Goal: Information Seeking & Learning: Check status

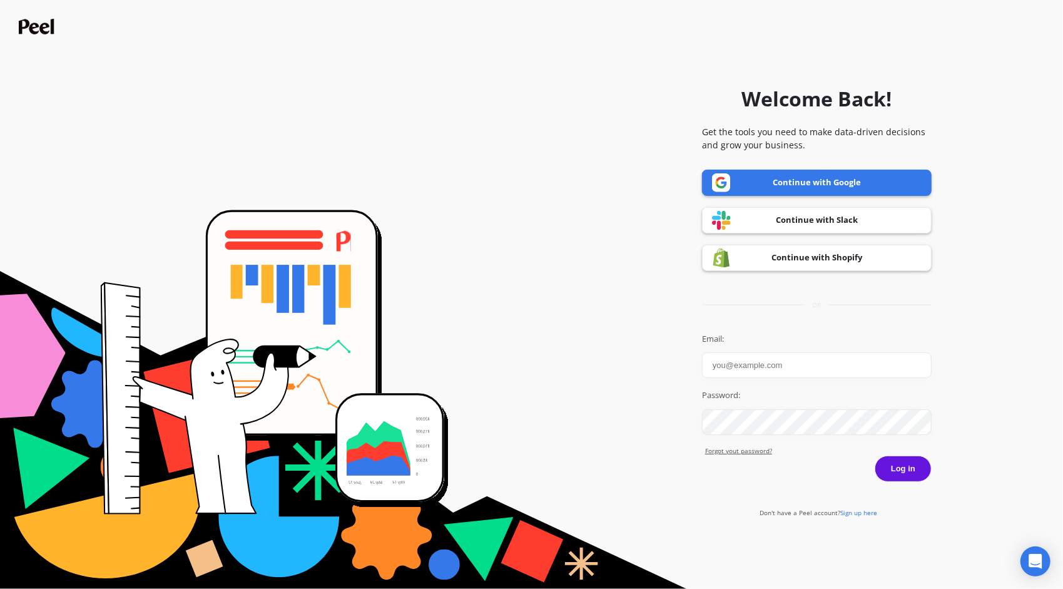
click at [770, 180] on link "Continue with Google" at bounding box center [817, 183] width 230 height 26
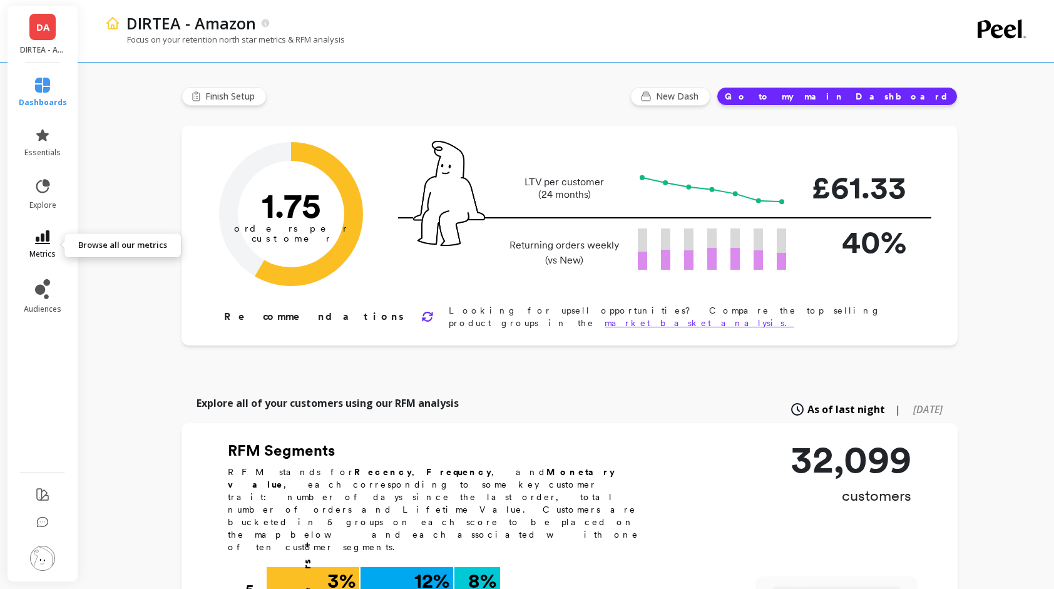
click at [50, 232] on link "metrics" at bounding box center [43, 244] width 48 height 29
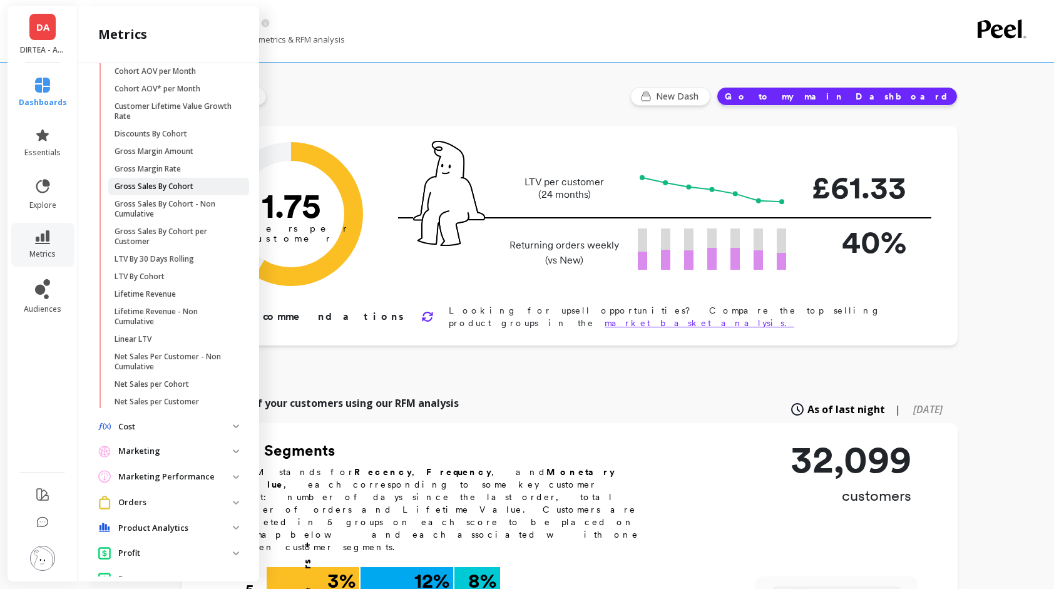
scroll to position [201, 0]
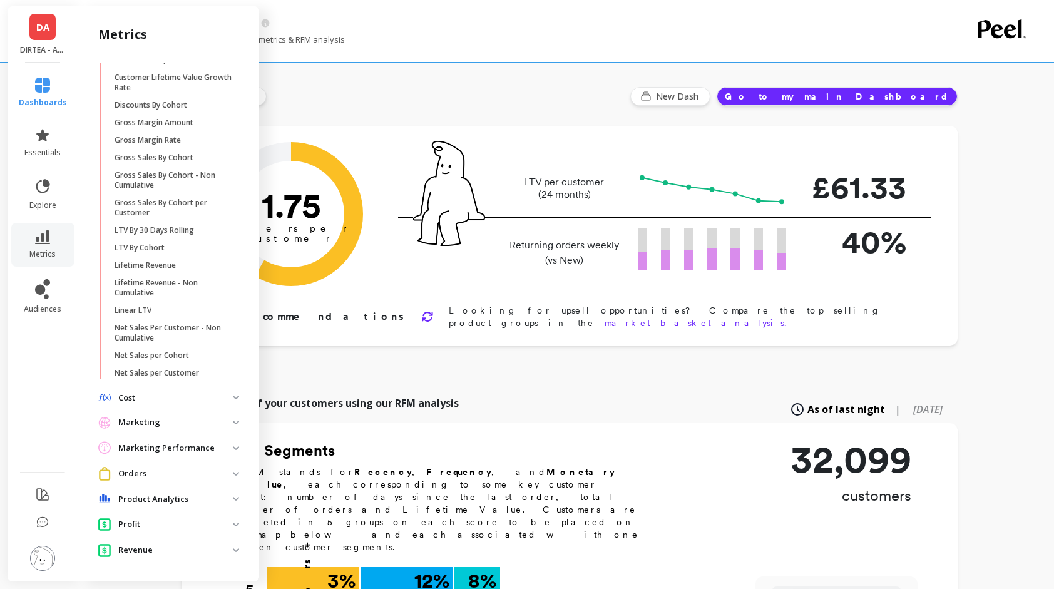
click at [162, 451] on p "Marketing Performance" at bounding box center [175, 448] width 115 height 13
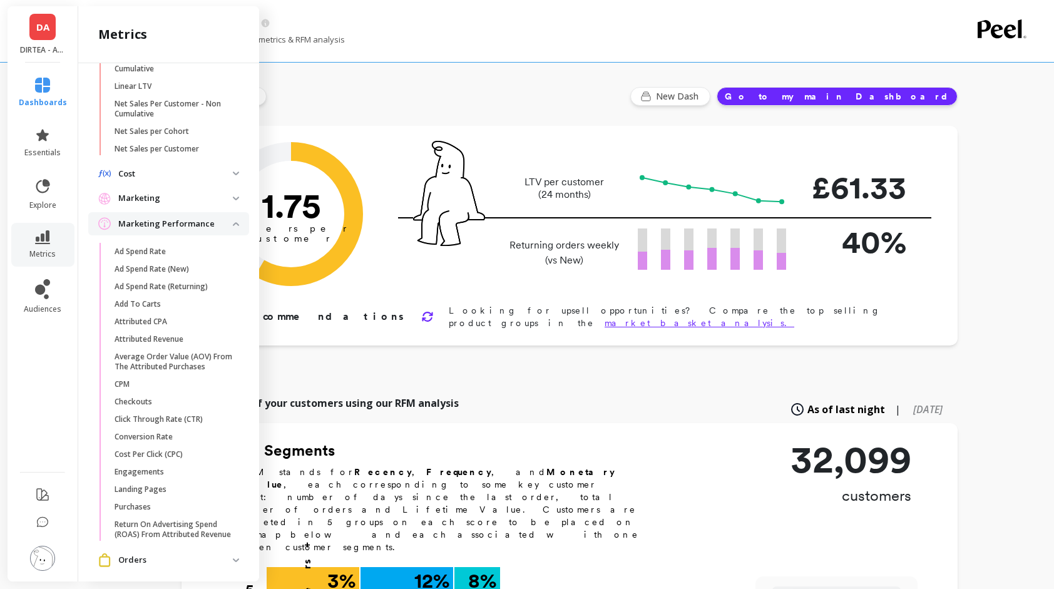
scroll to position [427, 0]
click at [146, 325] on link "Attributed CPA" at bounding box center [178, 320] width 141 height 18
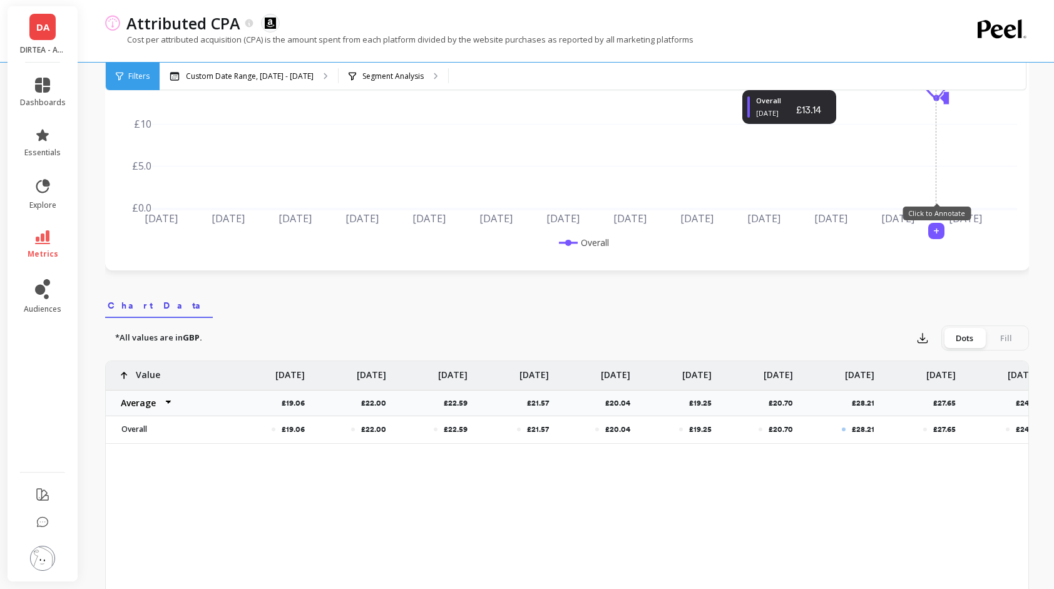
scroll to position [200, 0]
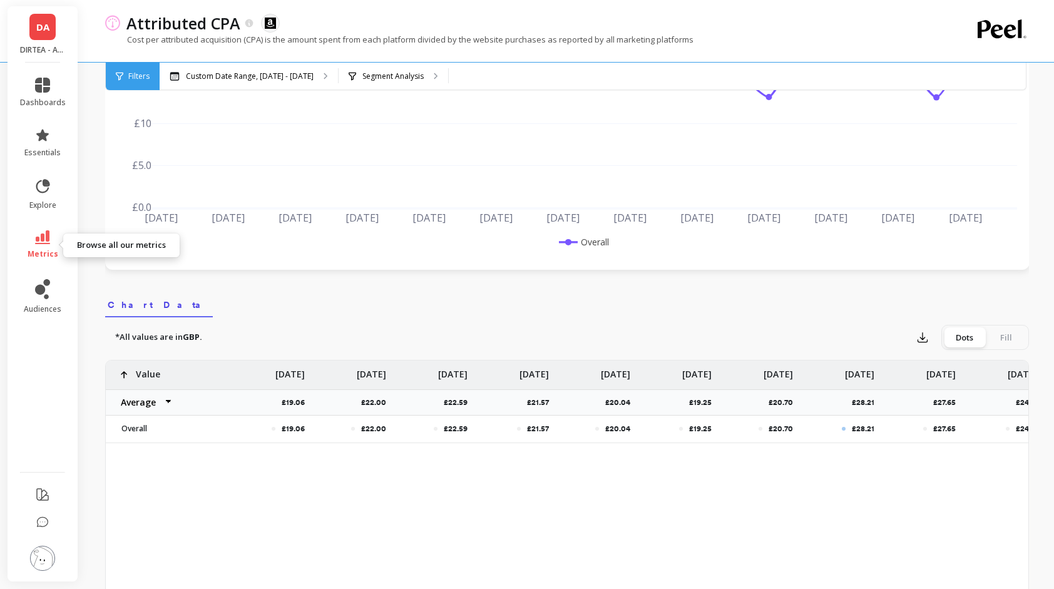
click at [35, 247] on link "metrics" at bounding box center [43, 244] width 46 height 29
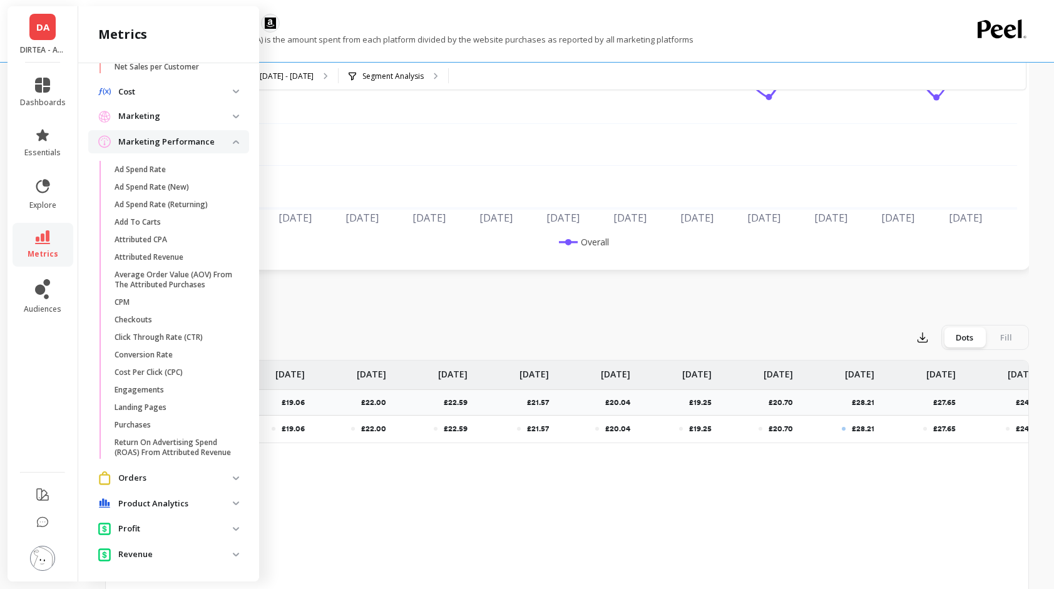
scroll to position [511, 0]
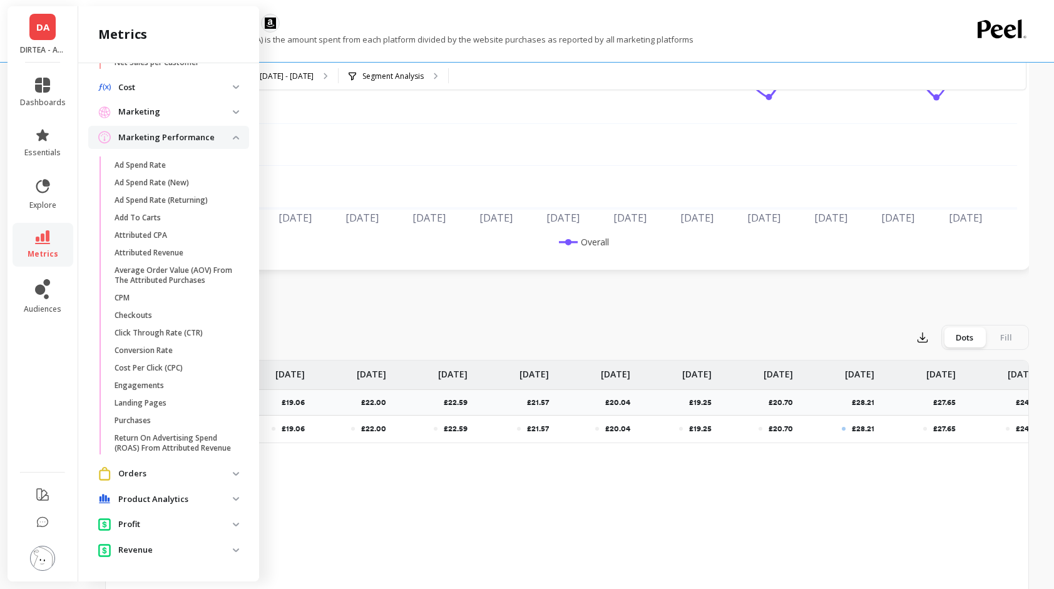
click at [151, 496] on p "Product Analytics" at bounding box center [175, 499] width 115 height 13
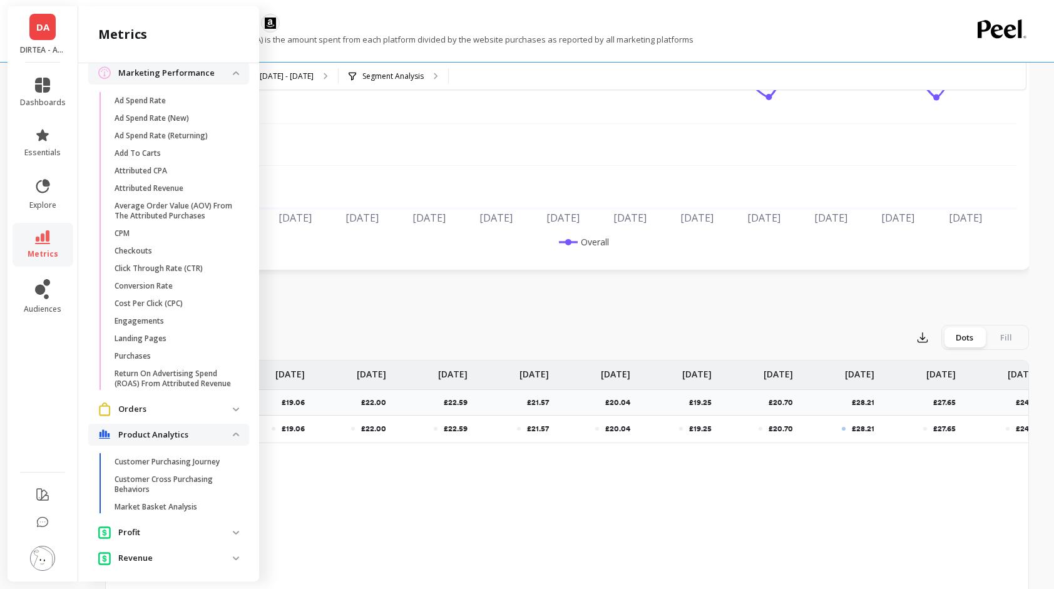
scroll to position [584, 0]
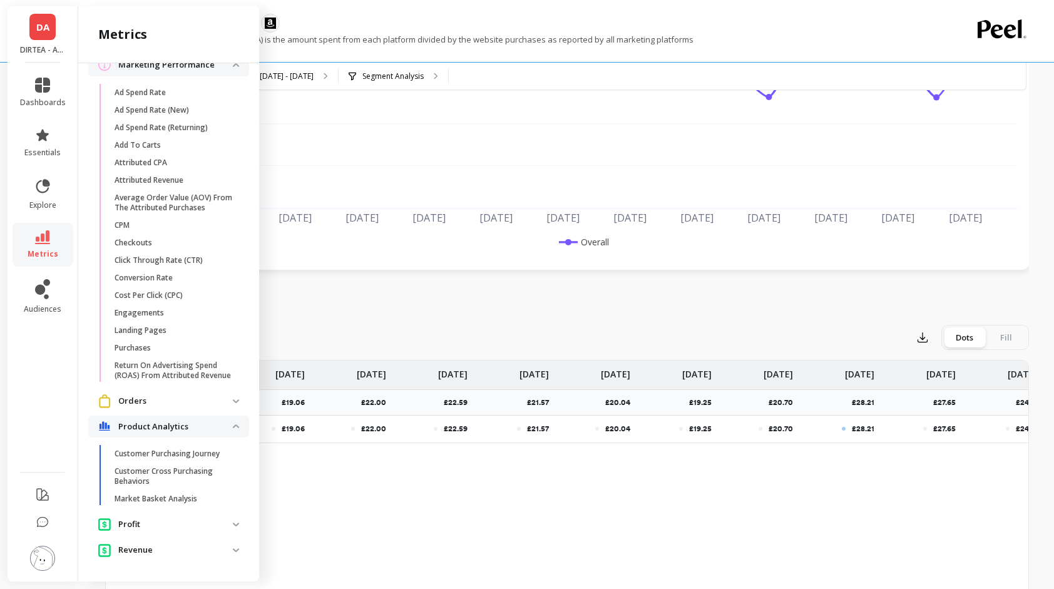
click at [169, 391] on span "Orders" at bounding box center [168, 400] width 161 height 23
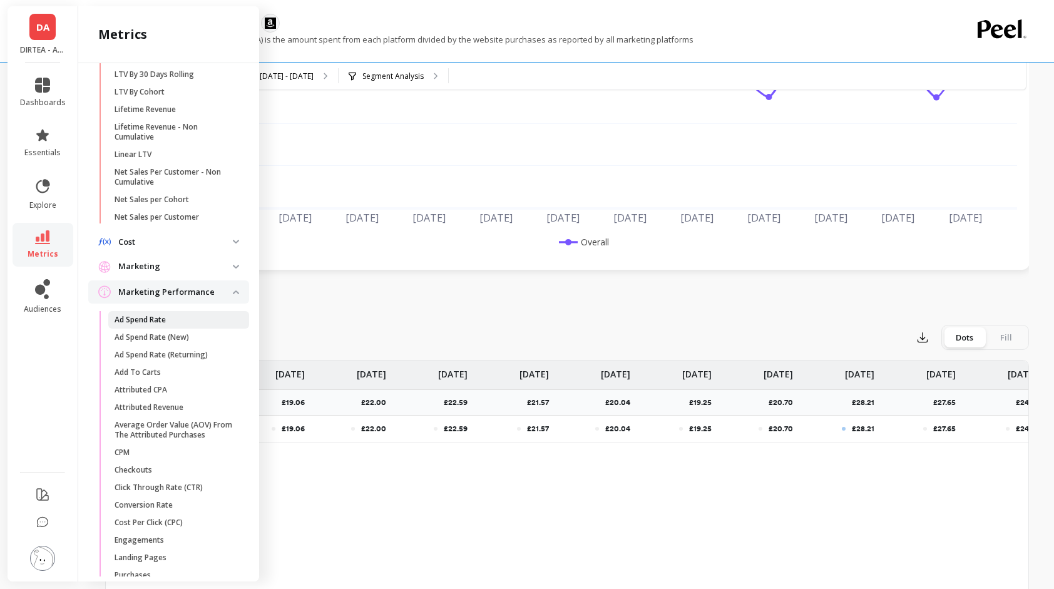
scroll to position [356, 0]
click at [215, 242] on p "Cost" at bounding box center [175, 243] width 115 height 13
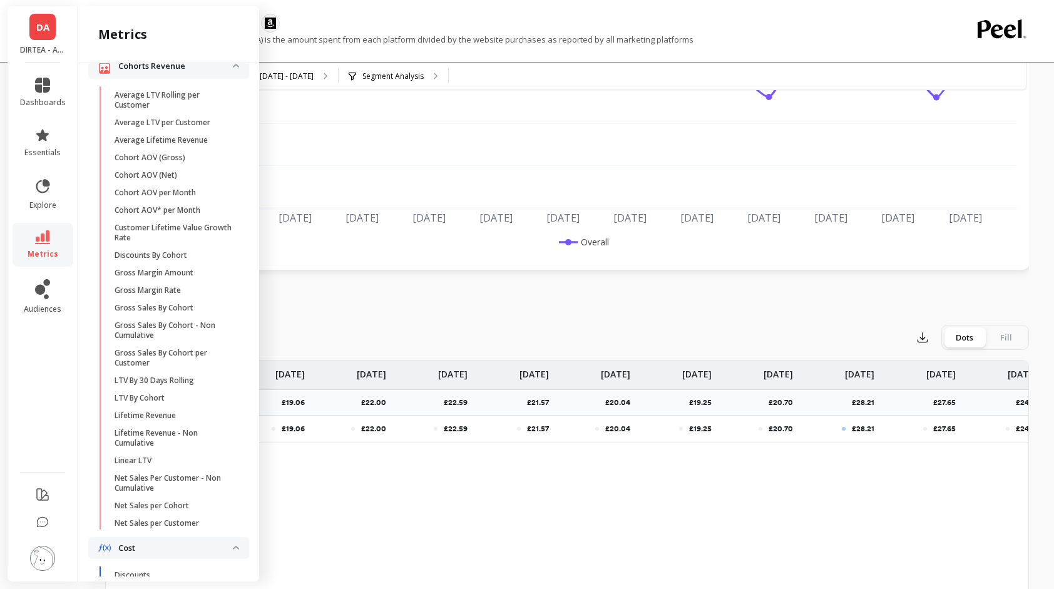
scroll to position [0, 0]
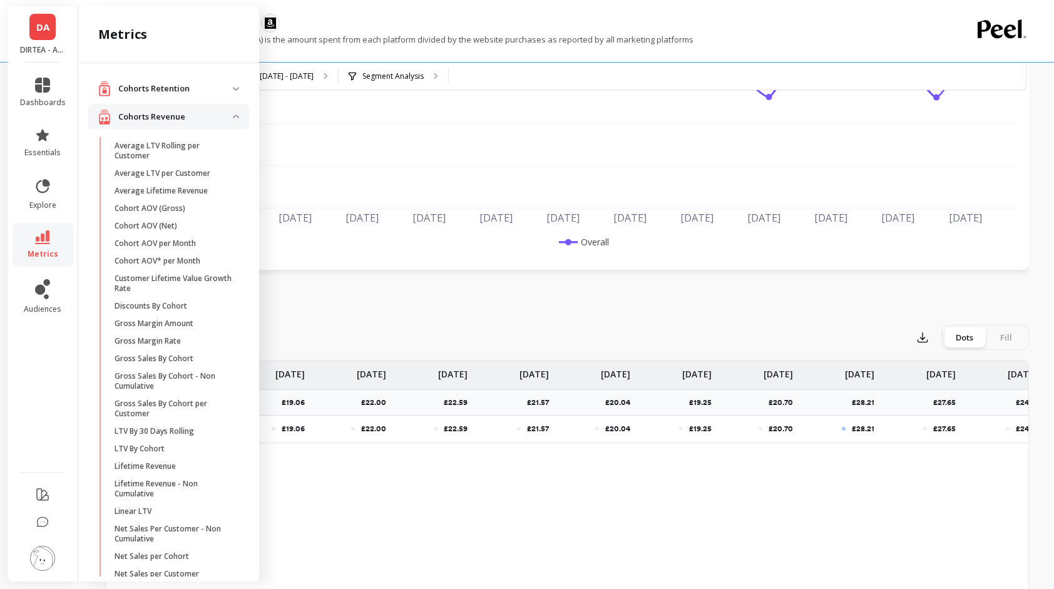
click at [215, 91] on p "Cohorts Retention" at bounding box center [175, 89] width 115 height 13
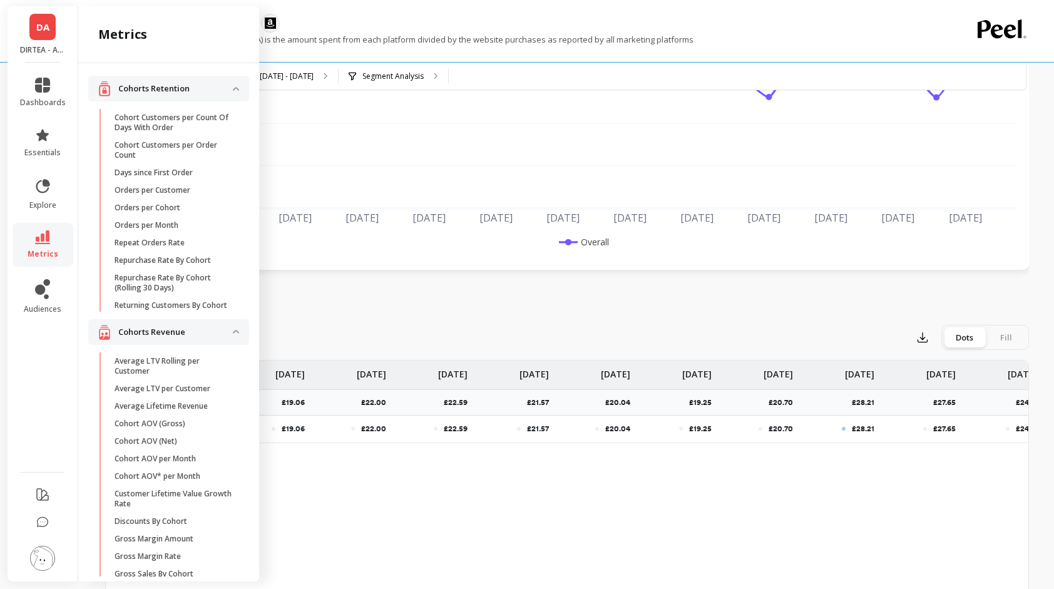
click at [215, 91] on p "Cohorts Retention" at bounding box center [175, 89] width 115 height 13
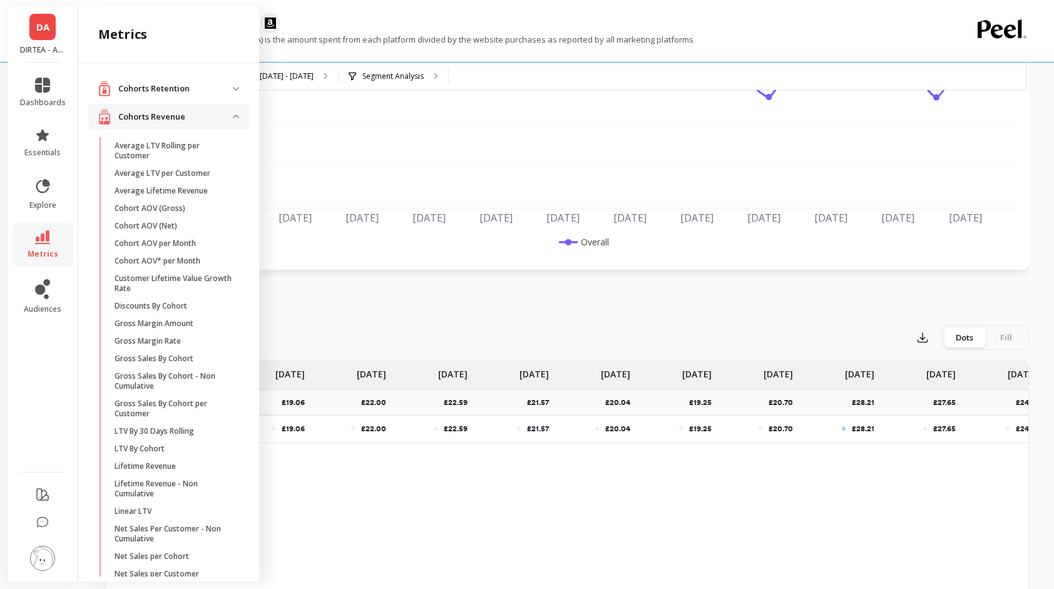
click at [222, 113] on p "Cohorts Revenue" at bounding box center [175, 117] width 115 height 13
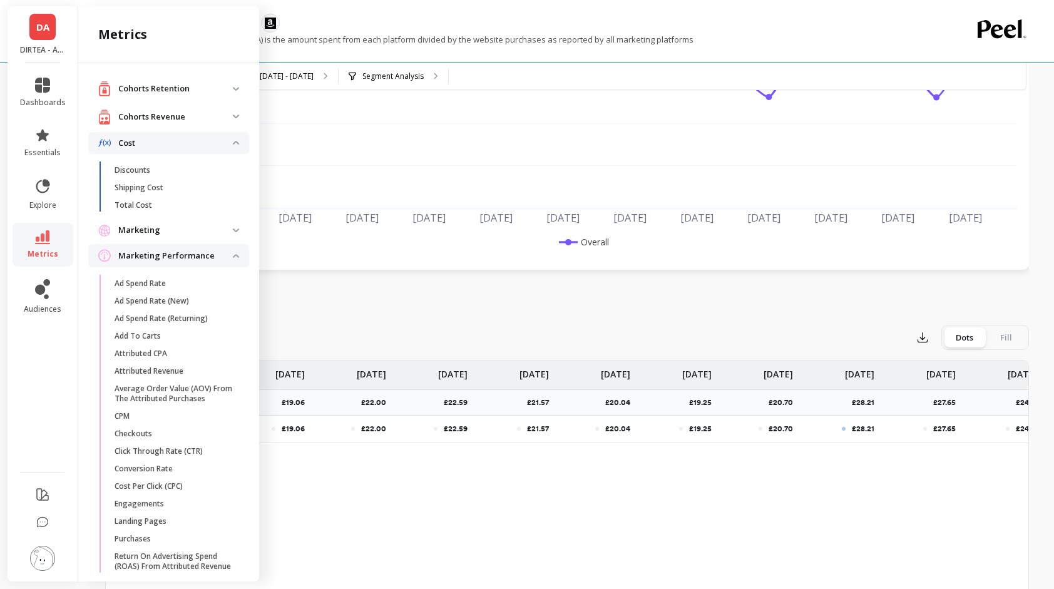
click at [220, 143] on p "Cost" at bounding box center [175, 143] width 115 height 13
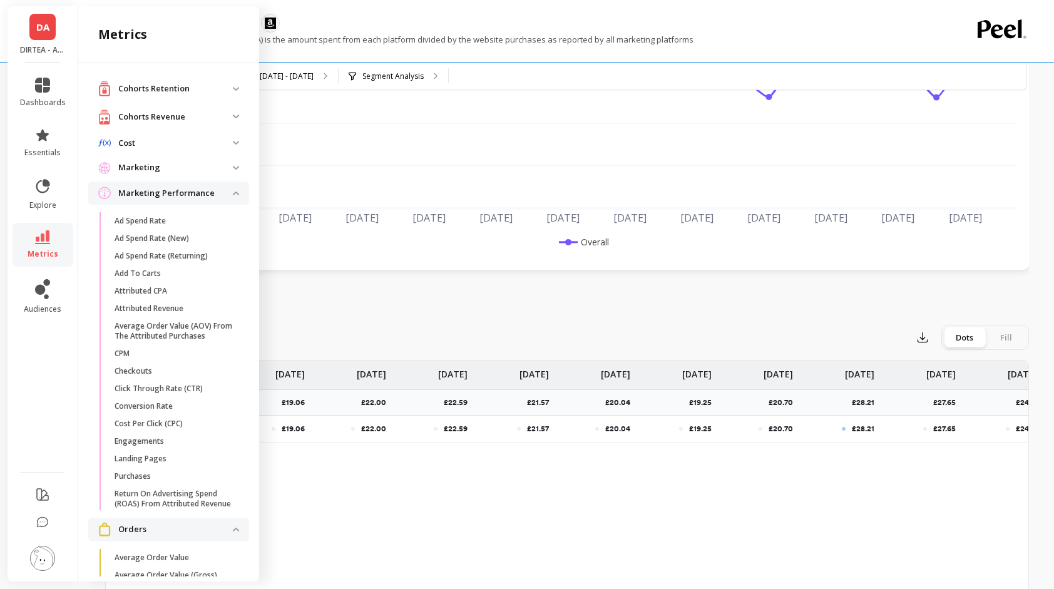
click at [221, 169] on p "Marketing" at bounding box center [175, 167] width 115 height 13
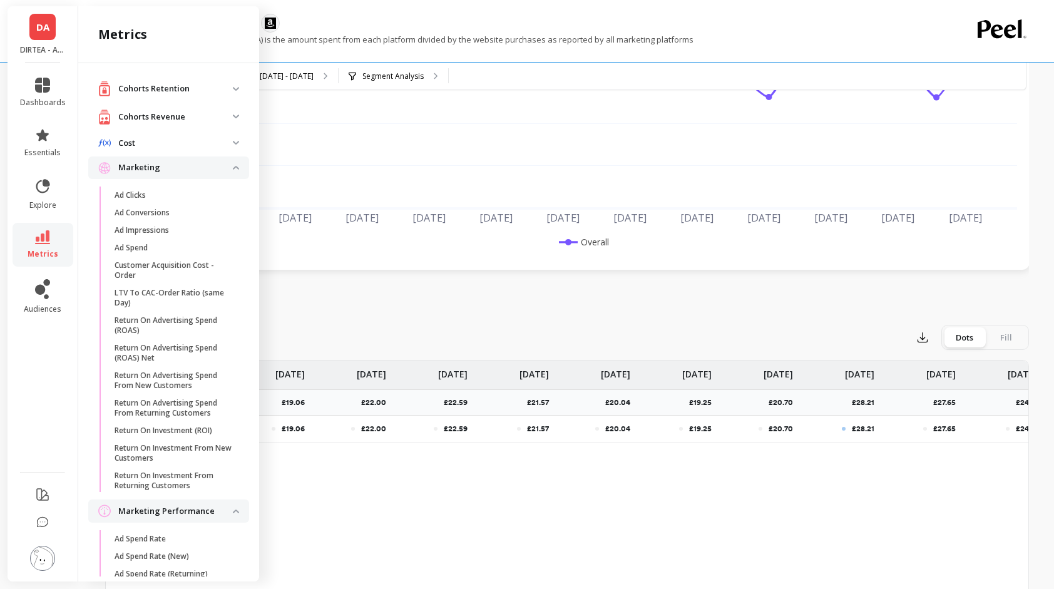
click at [221, 169] on p "Marketing" at bounding box center [175, 167] width 115 height 13
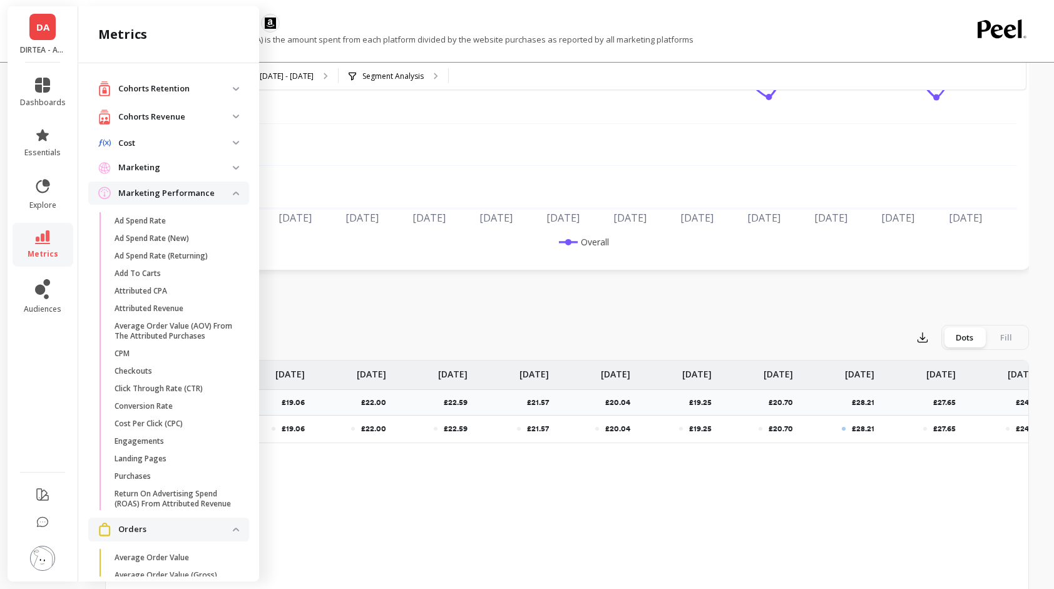
click at [220, 188] on p "Marketing Performance" at bounding box center [175, 193] width 115 height 13
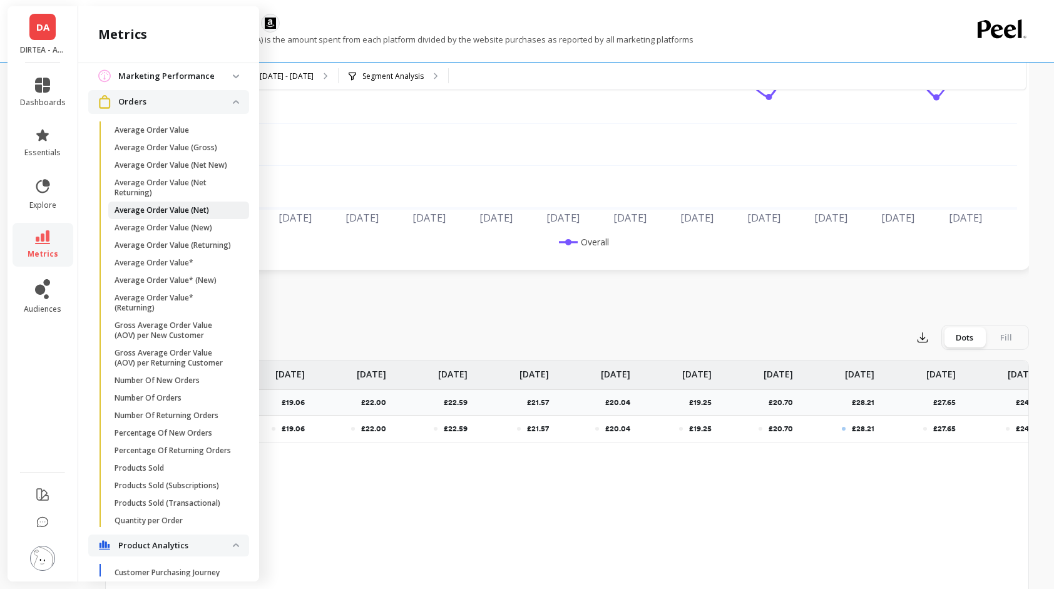
scroll to position [116, 0]
click at [193, 106] on p "Orders" at bounding box center [175, 102] width 115 height 13
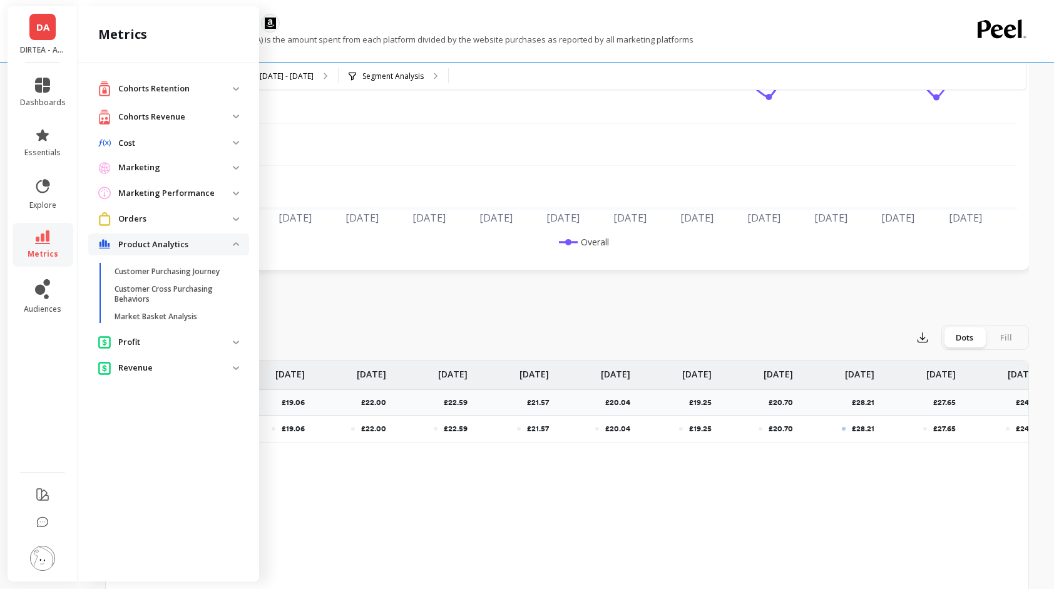
scroll to position [0, 0]
click at [196, 333] on span "Profit" at bounding box center [168, 341] width 161 height 23
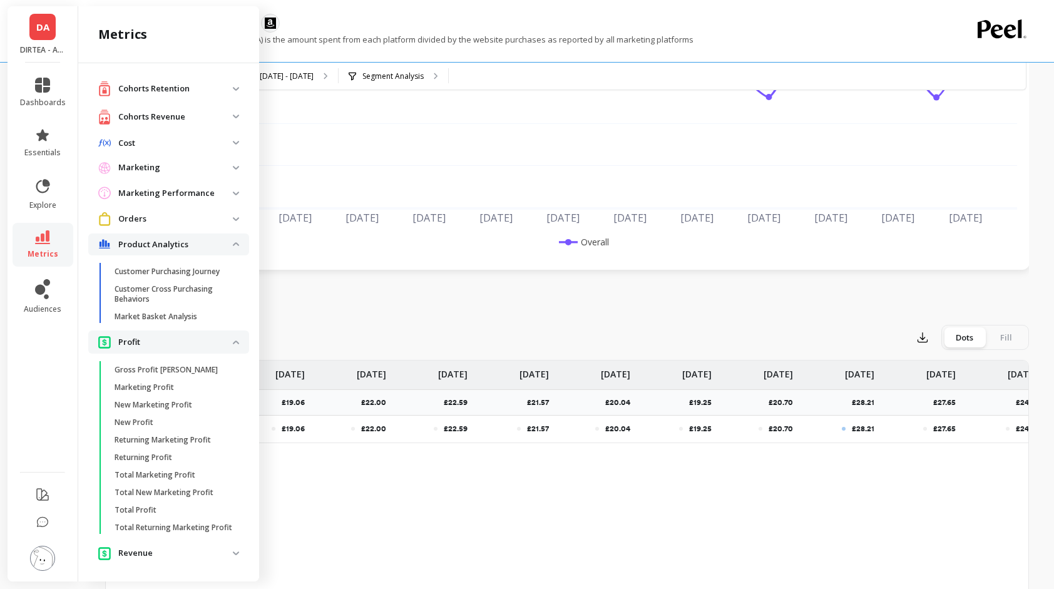
click at [196, 333] on span "Profit" at bounding box center [168, 341] width 161 height 23
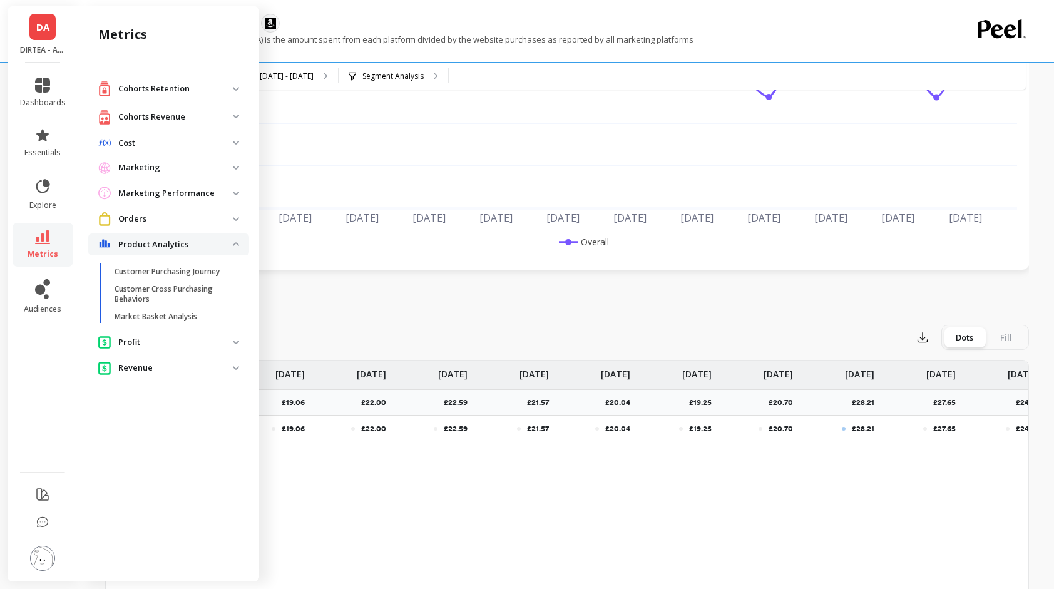
click at [197, 354] on li "Profit Gross Profit Margin Marketing Profit New Marketing Profit New Profit Ret…" at bounding box center [168, 343] width 161 height 26
click at [196, 360] on span "Revenue" at bounding box center [168, 367] width 161 height 23
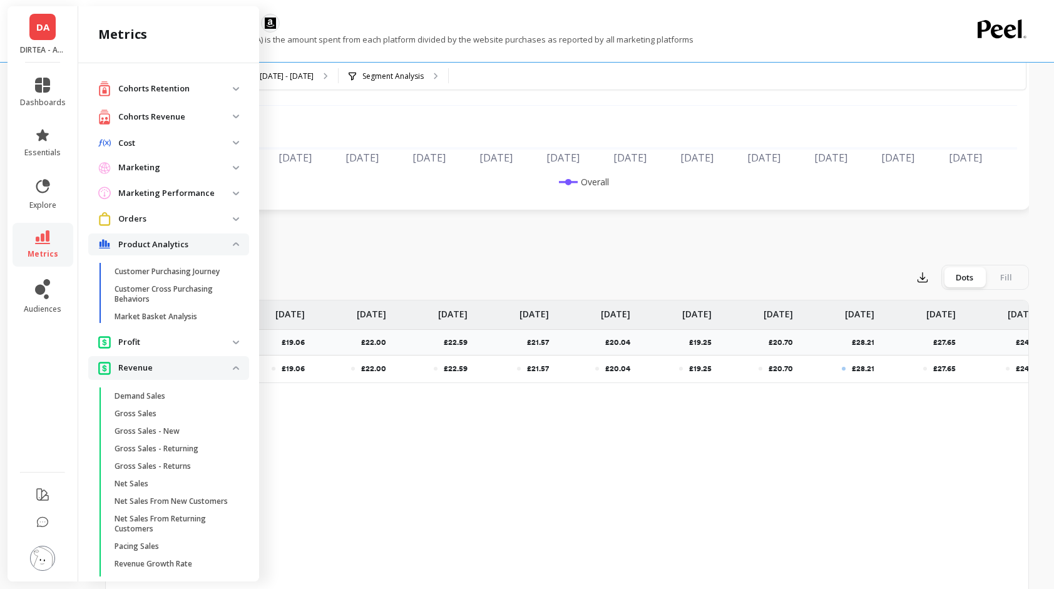
click at [572, 89] on div "Custom Date Range, [DATE] - [DATE] Segment Analysis" at bounding box center [620, 77] width 920 height 28
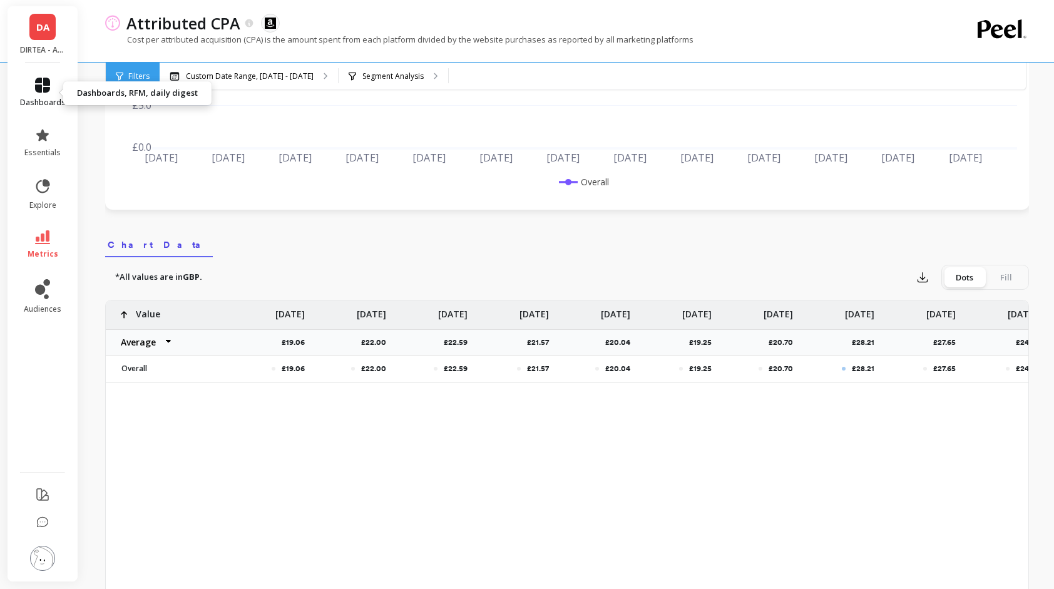
click at [53, 81] on link "dashboards" at bounding box center [43, 93] width 46 height 30
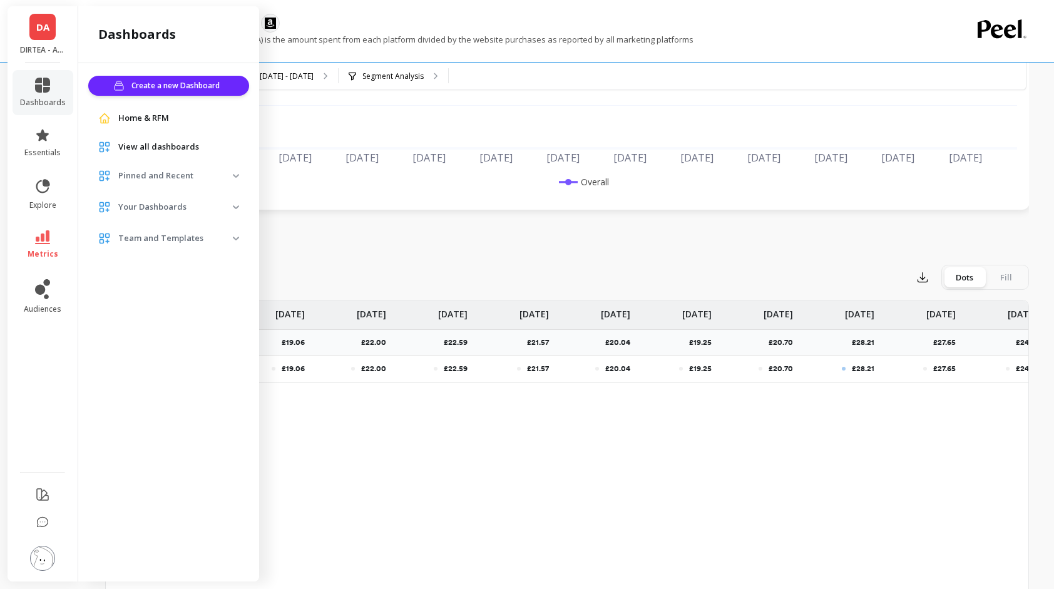
click at [153, 149] on span "View all dashboards" at bounding box center [158, 147] width 81 height 13
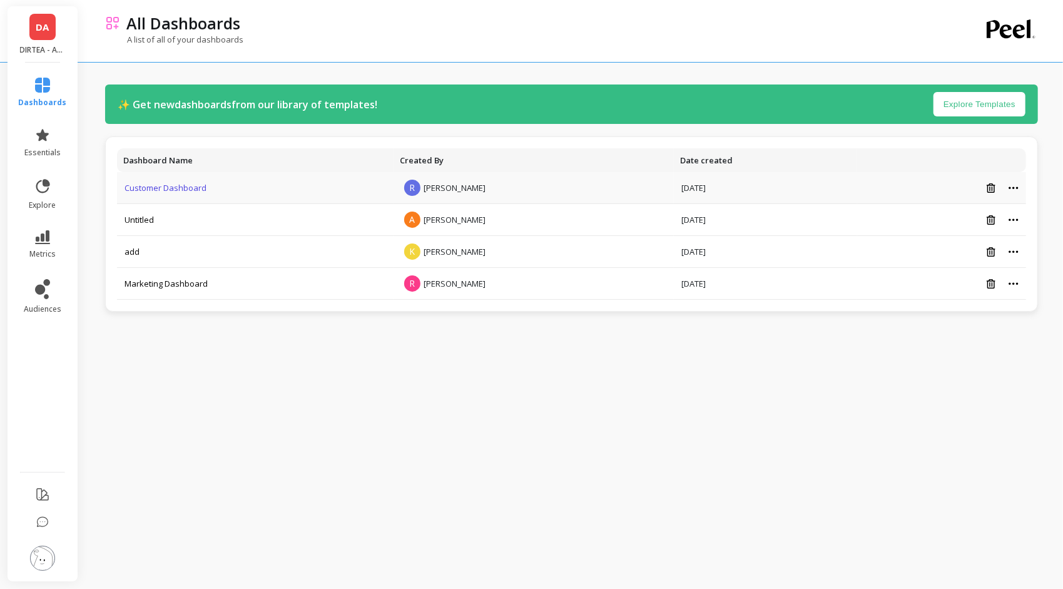
click at [172, 188] on link "Customer Dashboard" at bounding box center [166, 187] width 82 height 11
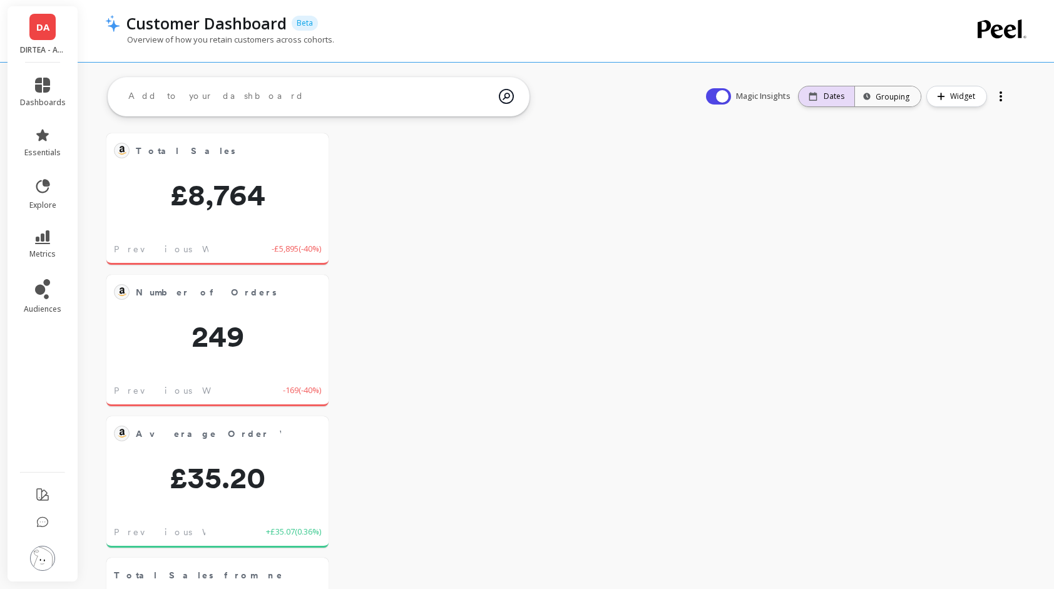
click at [817, 98] on icon at bounding box center [813, 96] width 9 height 9
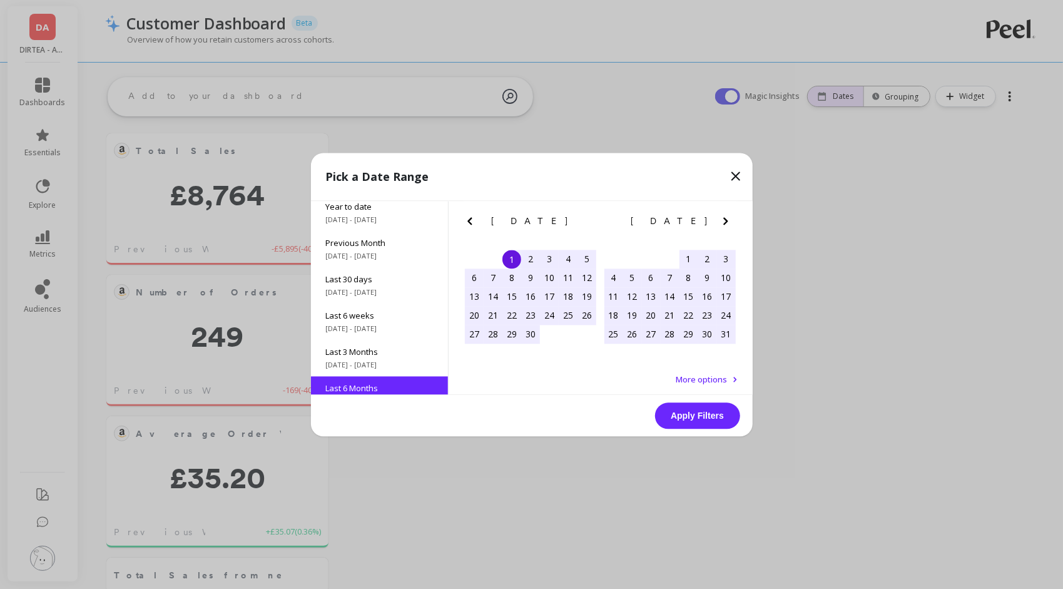
scroll to position [139, 0]
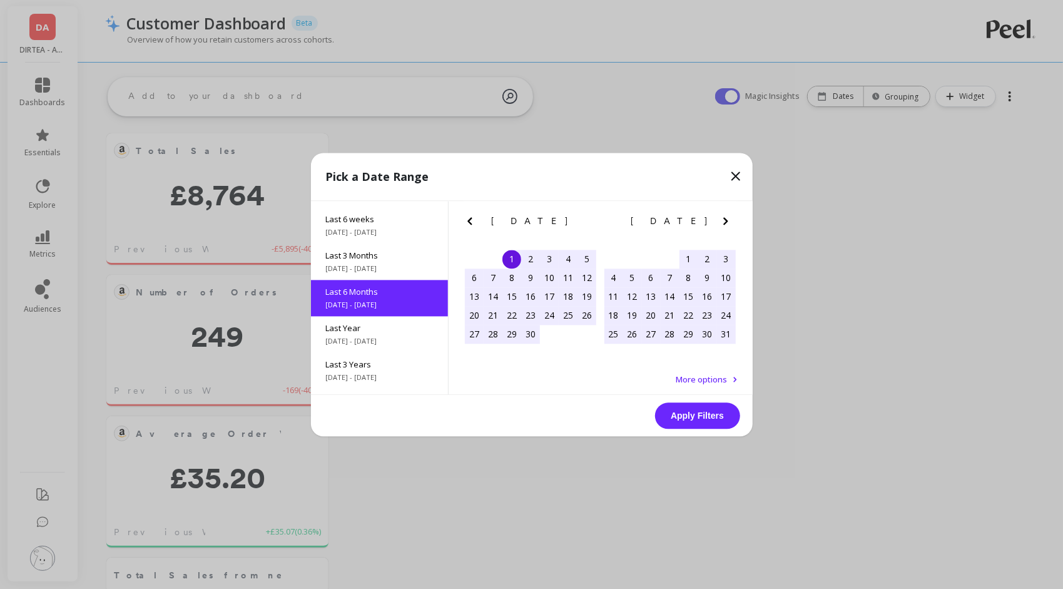
click at [720, 218] on icon "Next Month" at bounding box center [725, 220] width 15 height 15
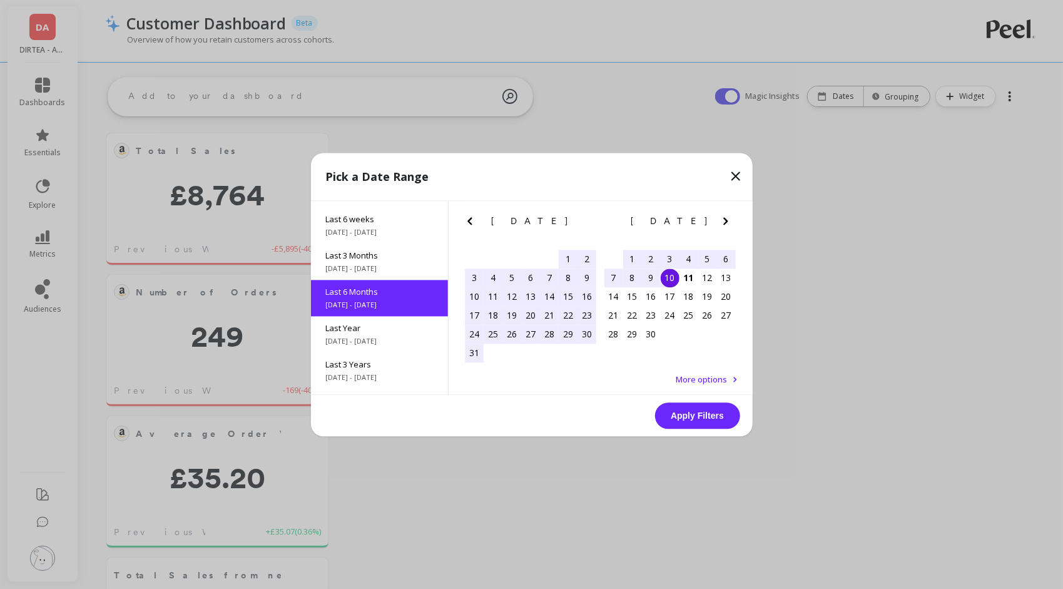
click at [631, 255] on div "1" at bounding box center [632, 259] width 19 height 19
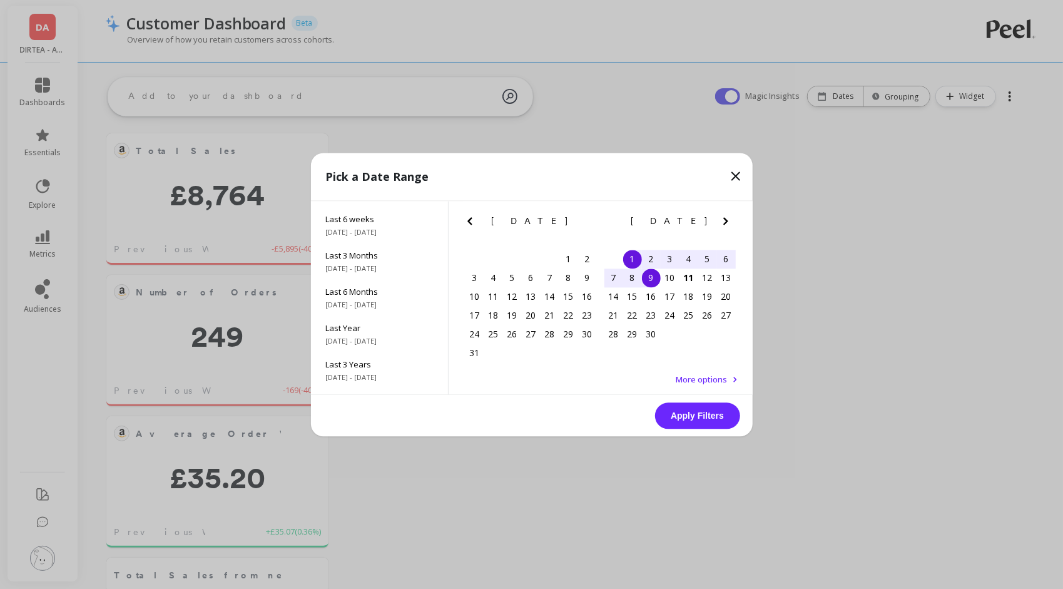
click at [651, 276] on div "9" at bounding box center [651, 277] width 19 height 19
click at [717, 418] on button "Apply Filters" at bounding box center [697, 415] width 85 height 26
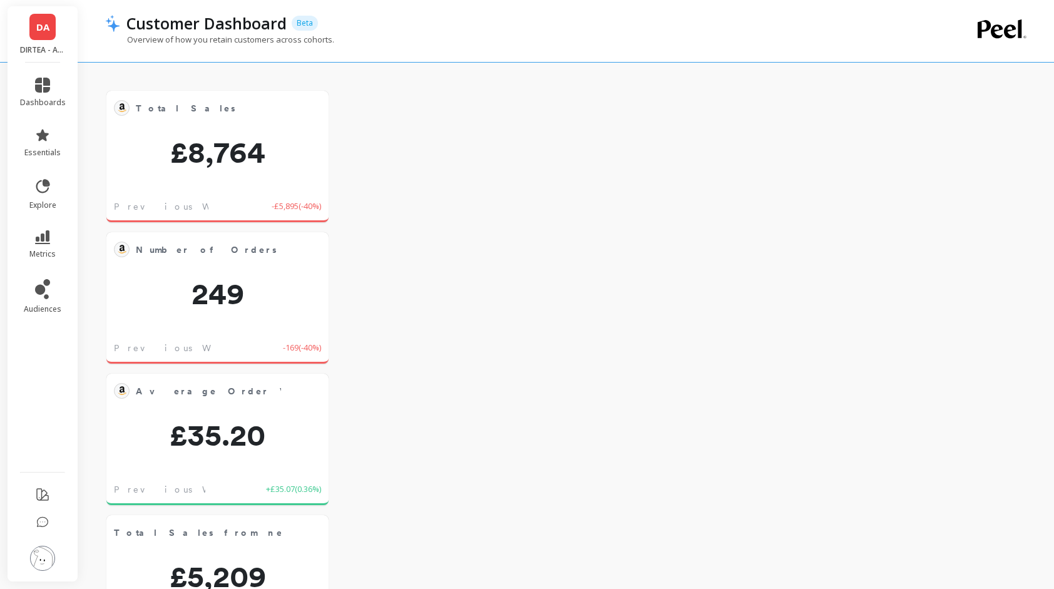
scroll to position [209, 176]
